Goal: Transaction & Acquisition: Purchase product/service

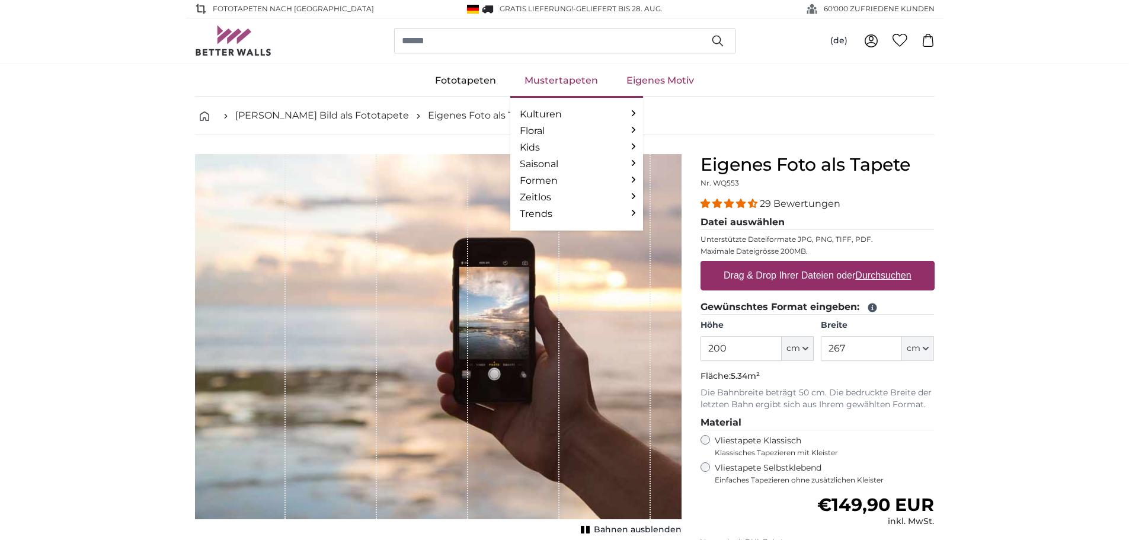
click at [545, 81] on link "Mustertapeten" at bounding box center [561, 80] width 102 height 31
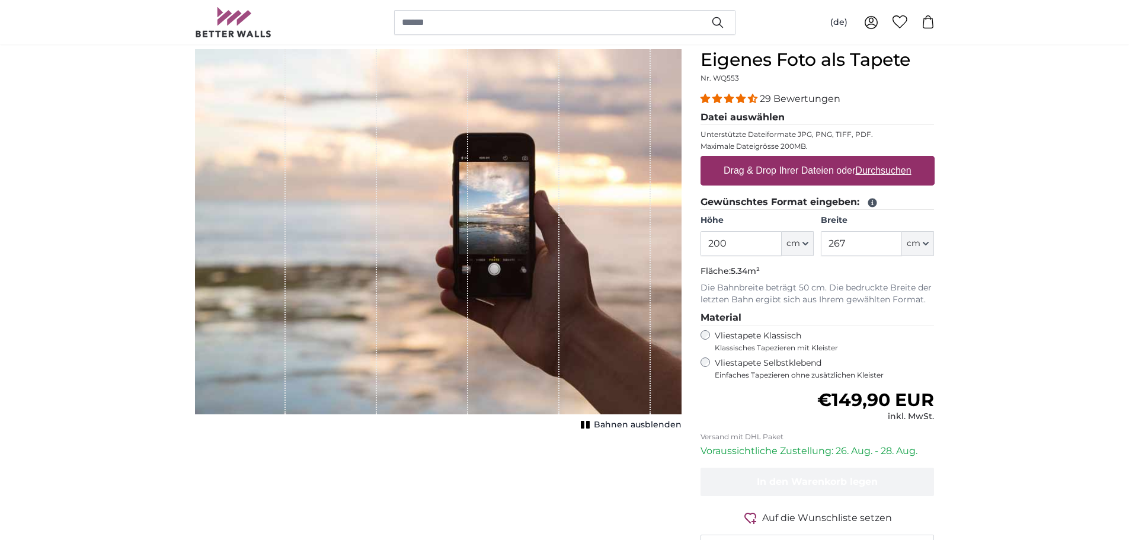
scroll to position [59, 0]
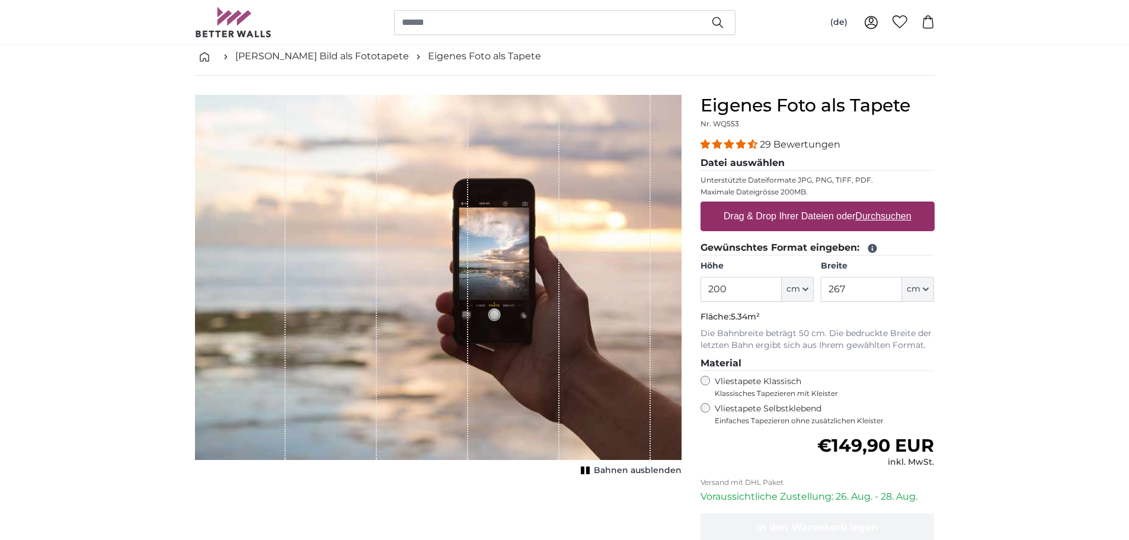
drag, startPoint x: 714, startPoint y: 287, endPoint x: 734, endPoint y: 284, distance: 19.7
click at [734, 284] on input "200" at bounding box center [740, 289] width 81 height 25
type input "250"
click at [832, 291] on input "267" at bounding box center [861, 289] width 81 height 25
drag, startPoint x: 827, startPoint y: 287, endPoint x: 852, endPoint y: 284, distance: 25.0
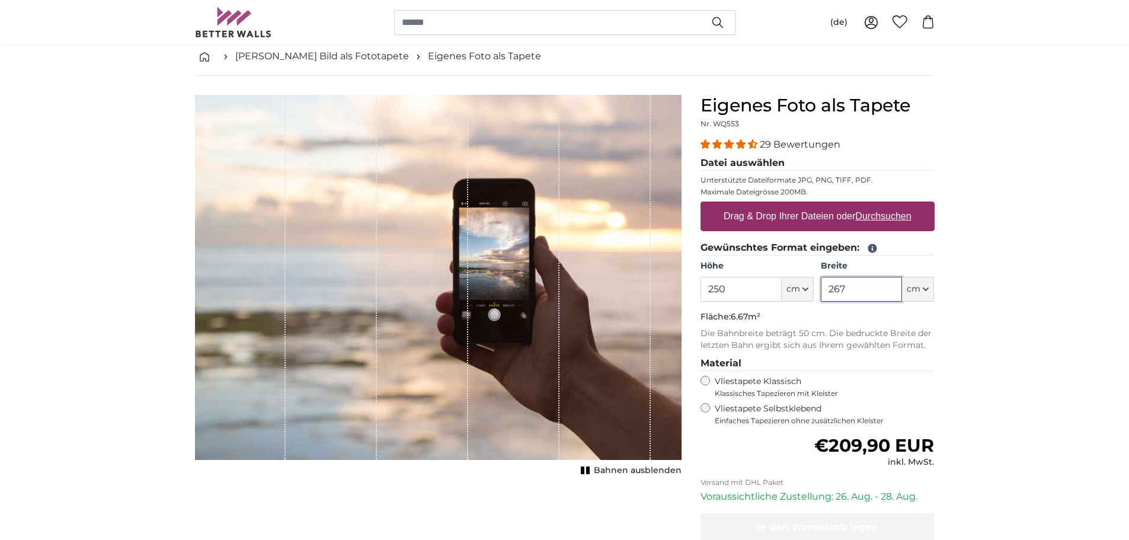
click at [852, 284] on input "267" at bounding box center [861, 289] width 81 height 25
type input "310"
click at [748, 142] on span "4.34 stars" at bounding box center [752, 143] width 9 height 9
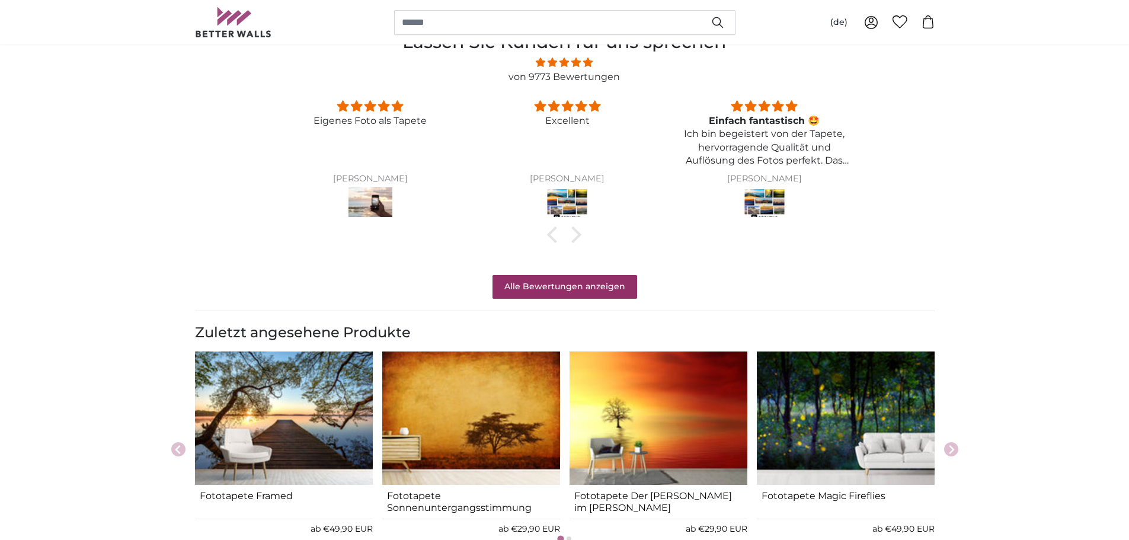
scroll to position [863, 0]
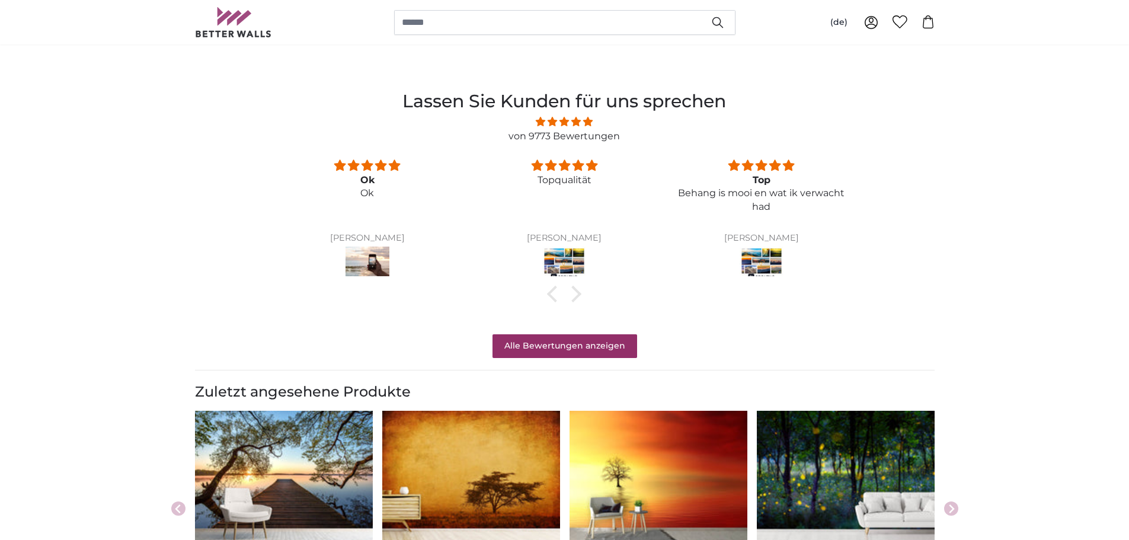
click at [578, 297] on div at bounding box center [563, 294] width 591 height 12
click at [577, 292] on div at bounding box center [573, 294] width 17 height 17
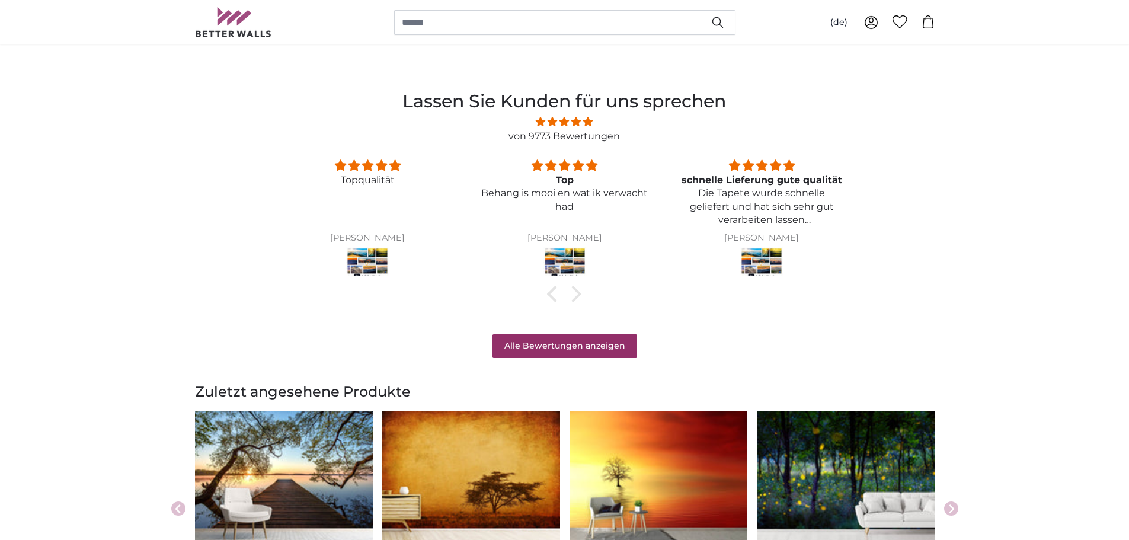
click at [766, 263] on img at bounding box center [762, 263] width 44 height 33
